Goal: Task Accomplishment & Management: Manage account settings

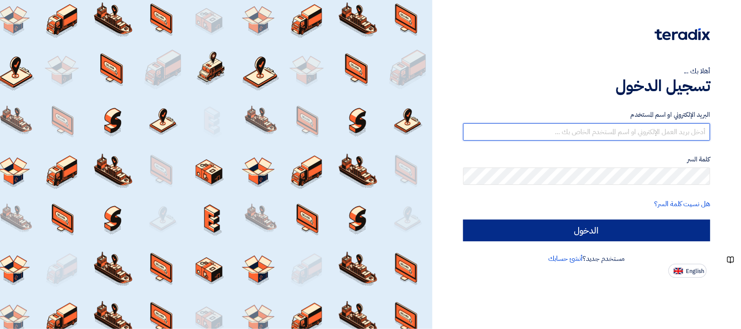
type input "[PERSON_NAME][EMAIL_ADDRESS][DOMAIN_NAME]"
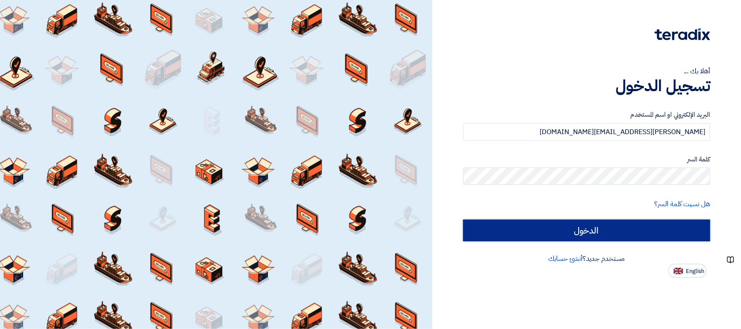
click at [544, 231] on input "الدخول" at bounding box center [586, 231] width 247 height 22
type input "Sign in"
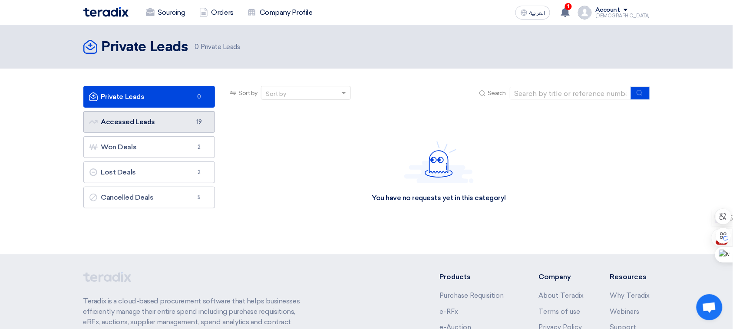
click at [195, 122] on span "19" at bounding box center [199, 122] width 10 height 9
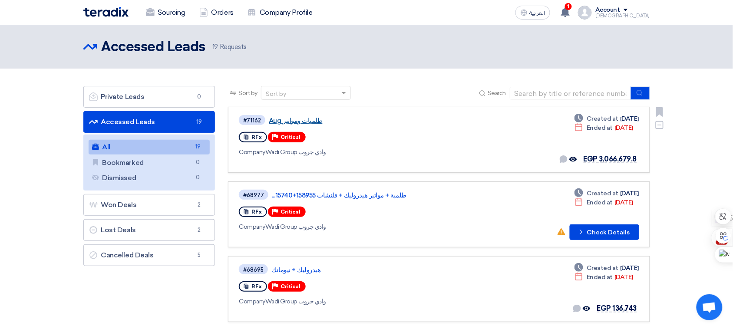
click at [307, 120] on link "طلمبات ومواتير Aug" at bounding box center [377, 121] width 217 height 8
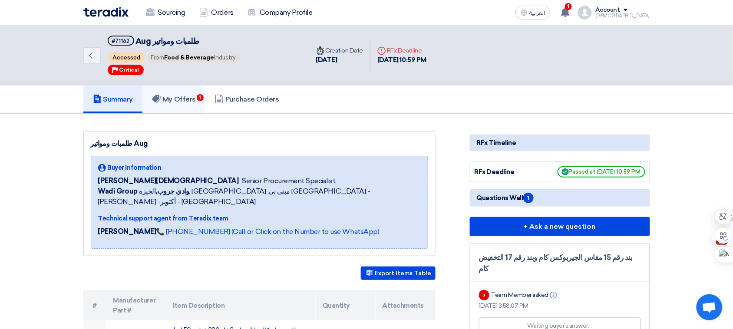
click at [179, 99] on h5 "My Offers 1" at bounding box center [174, 99] width 44 height 9
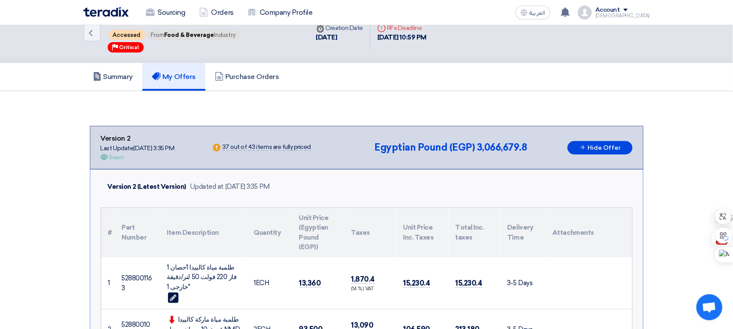
scroll to position [27, 0]
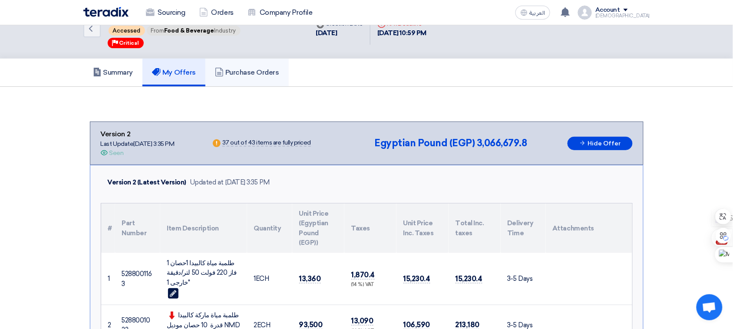
click at [230, 69] on h5 "Purchase Orders" at bounding box center [247, 72] width 64 height 9
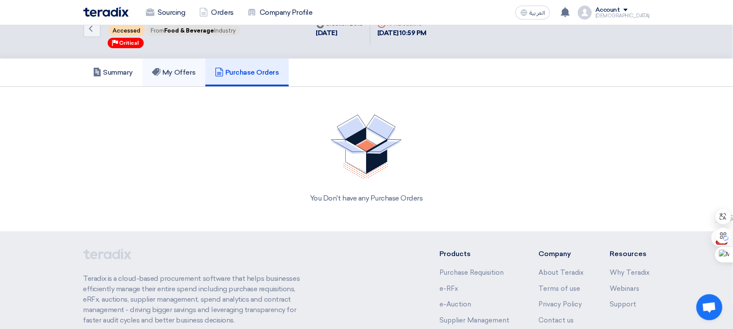
click at [182, 73] on h5 "My Offers" at bounding box center [174, 72] width 44 height 9
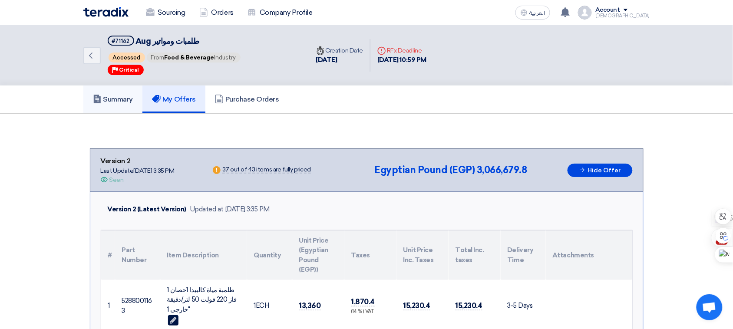
click at [119, 100] on h5 "Summary" at bounding box center [113, 99] width 40 height 9
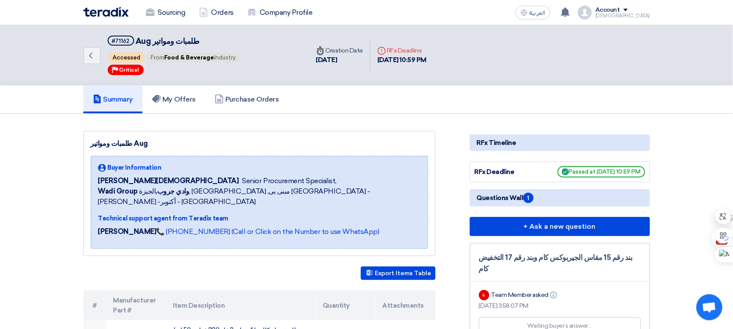
click at [628, 10] on span at bounding box center [626, 10] width 4 height 3
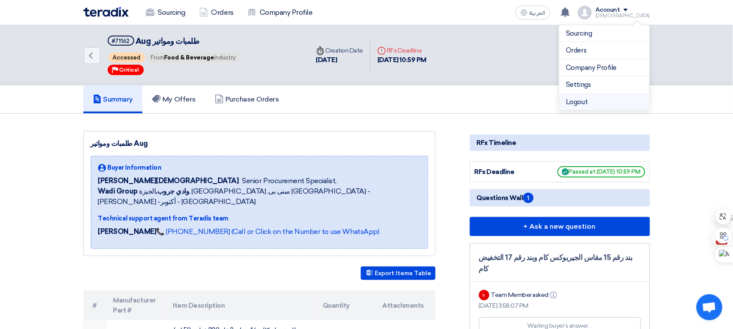
click at [602, 98] on li "Logout" at bounding box center [604, 102] width 90 height 17
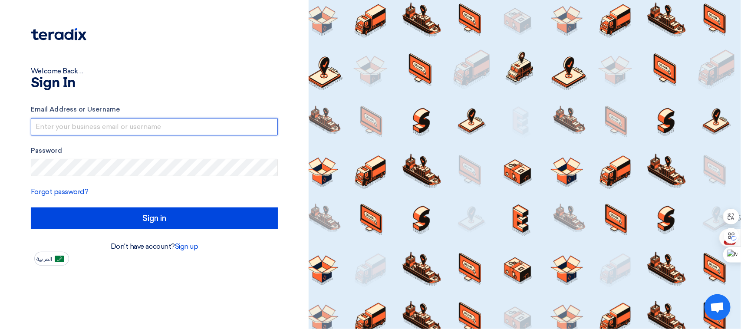
type input "[PERSON_NAME][EMAIL_ADDRESS][DOMAIN_NAME]"
